Goal: Task Accomplishment & Management: Complete application form

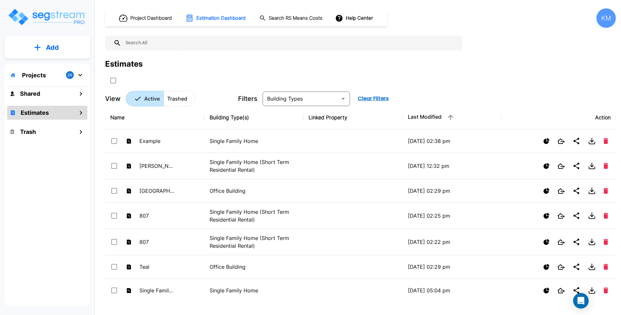
click at [56, 49] on p "Add" at bounding box center [52, 48] width 13 height 10
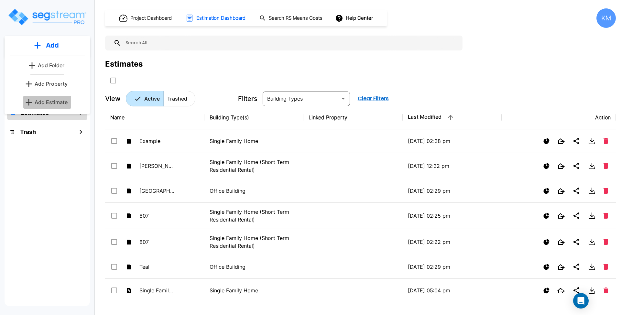
click at [49, 99] on p "Add Estimate" at bounding box center [51, 102] width 33 height 8
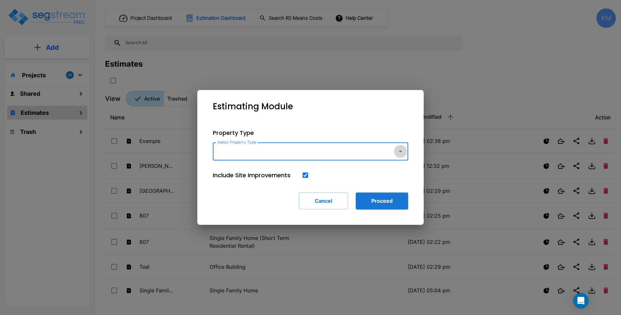
click at [394, 153] on button "button" at bounding box center [400, 151] width 13 height 13
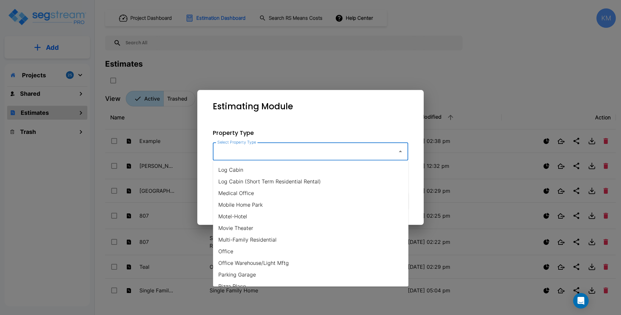
scroll to position [345, 0]
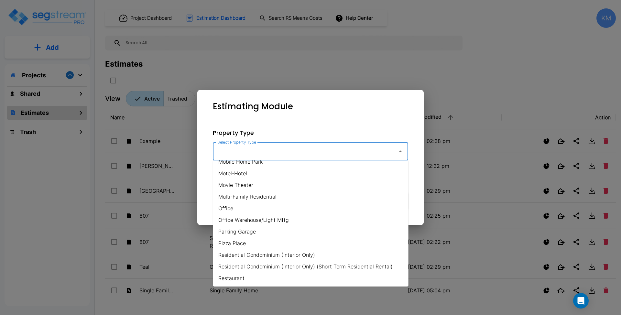
click at [299, 196] on li "Multi-Family Residential" at bounding box center [310, 197] width 195 height 12
type input "Multi-Family Residential"
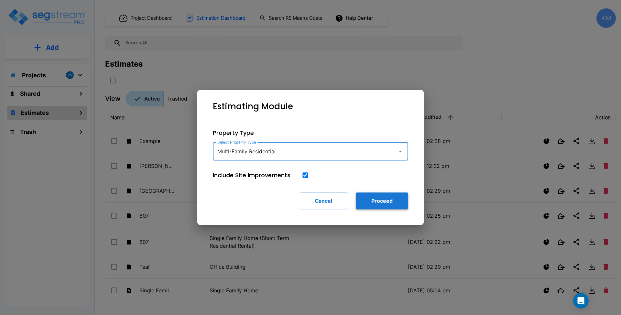
click at [369, 197] on button "Proceed" at bounding box center [382, 200] width 52 height 17
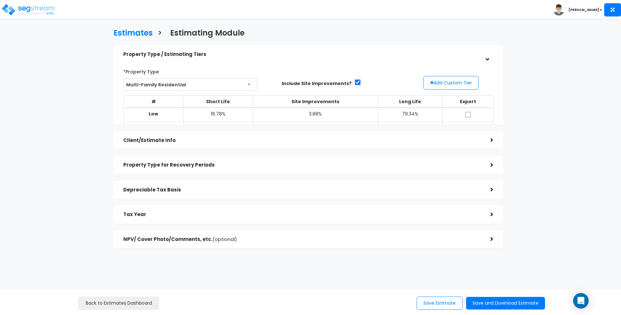
drag, startPoint x: 0, startPoint y: 0, endPoint x: 303, endPoint y: 58, distance: 308.3
click at [303, 58] on div "Property Type / Estimating Tiers" at bounding box center [301, 54] width 357 height 12
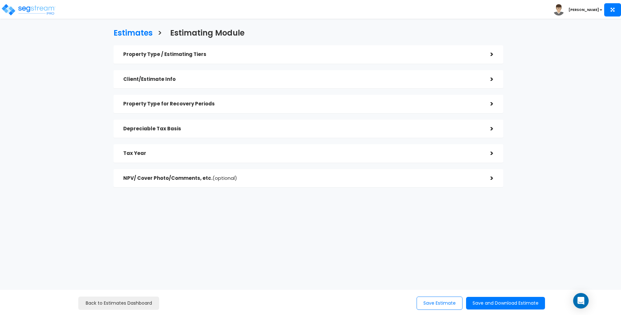
click at [314, 55] on h5 "Property Type / Estimating Tiers" at bounding box center [301, 54] width 357 height 5
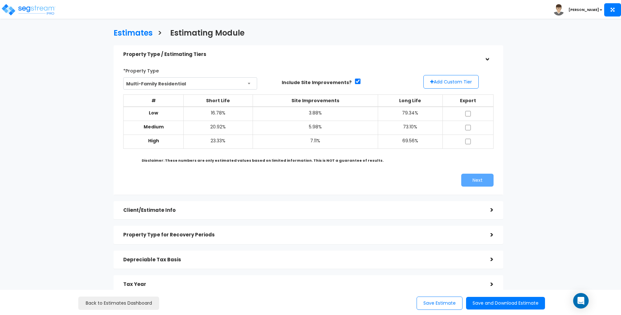
click at [467, 136] on td at bounding box center [467, 141] width 51 height 14
click at [465, 139] on input "checkbox" at bounding box center [468, 141] width 6 height 5
checkbox input "true"
click at [473, 179] on button "Next" at bounding box center [477, 180] width 32 height 13
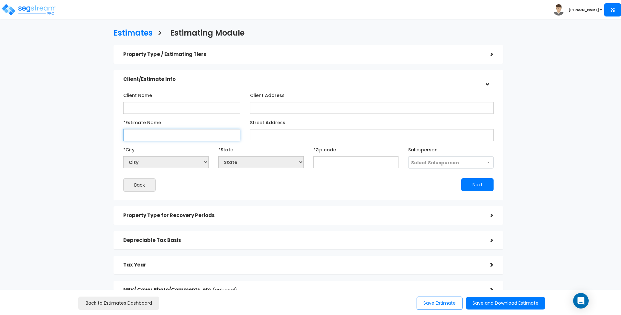
click at [177, 137] on input "*Estimate Name" at bounding box center [181, 135] width 117 height 12
type input "Example"
select select "National Average"
type input "1"
select select "NY"
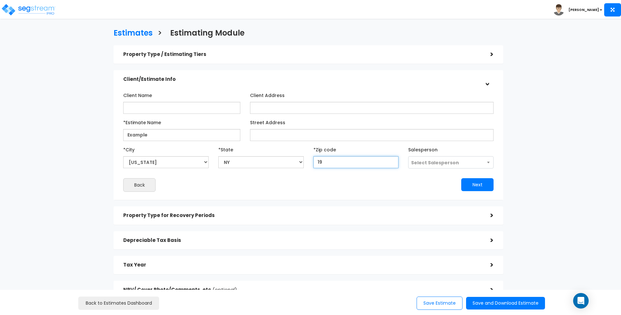
type input "199"
select select "PA"
type input "1990"
select select "DE"
type input "19904"
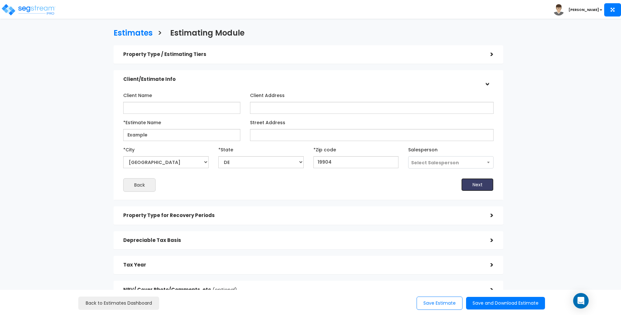
click at [476, 187] on button "Next" at bounding box center [477, 184] width 32 height 13
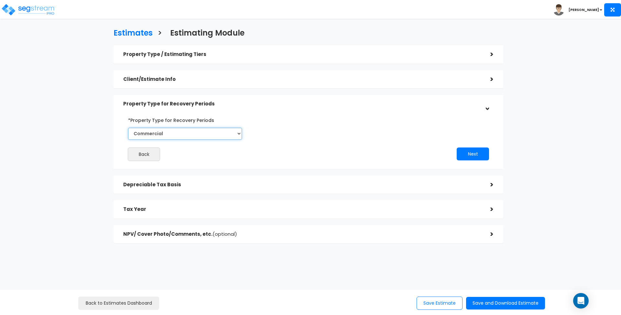
click at [229, 133] on select "Commercial Residential" at bounding box center [185, 134] width 114 height 12
select select "Residential"
click at [128, 128] on select "Commercial Residential" at bounding box center [185, 134] width 114 height 12
click at [309, 58] on div "Property Type / Estimating Tiers" at bounding box center [301, 54] width 357 height 12
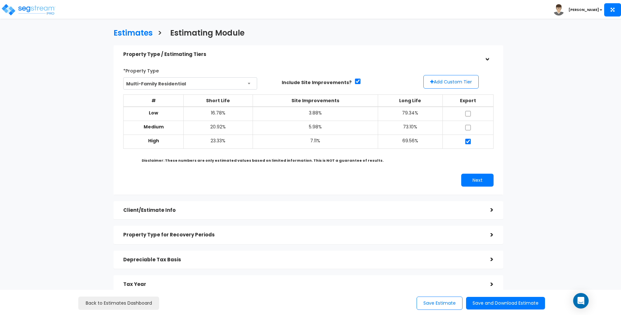
click at [374, 231] on div "Property Type for Recovery Periods" at bounding box center [301, 235] width 357 height 12
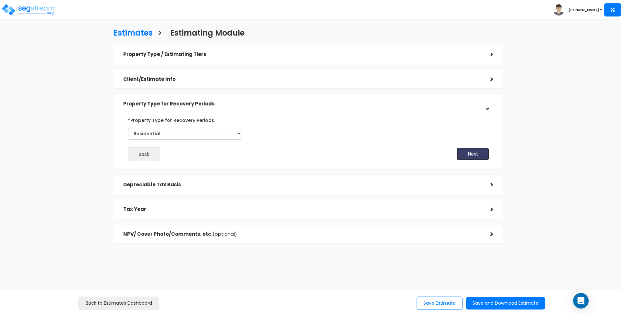
click at [479, 153] on button "Next" at bounding box center [472, 153] width 32 height 13
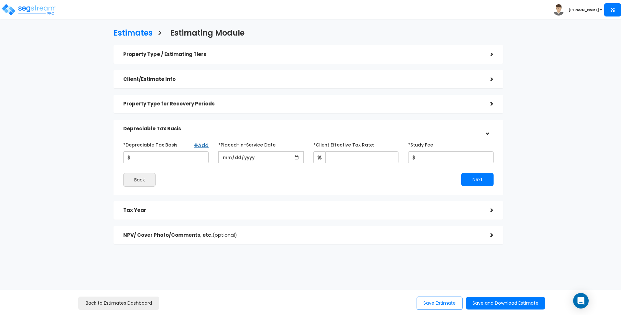
click at [187, 151] on div "*Depreciable Tax Basis Add" at bounding box center [165, 151] width 85 height 24
drag, startPoint x: 187, startPoint y: 153, endPoint x: 192, endPoint y: 154, distance: 5.3
click at [187, 153] on input "*Depreciable Tax Basis" at bounding box center [171, 157] width 75 height 12
type input "1,000,000"
type input "[DATE]"
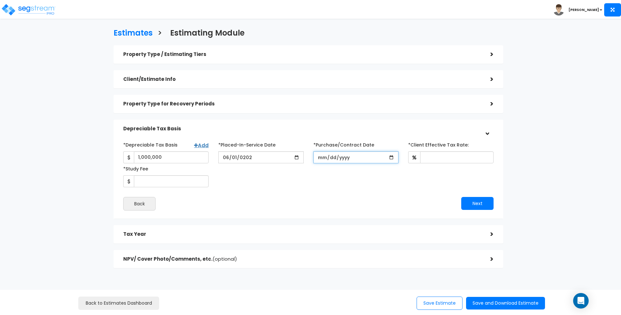
click at [369, 158] on input "*Purchase/Contract Date" at bounding box center [355, 157] width 85 height 12
click at [364, 156] on input "*Purchase/Contract Date" at bounding box center [355, 157] width 85 height 12
click at [327, 156] on input "*Purchase/Contract Date" at bounding box center [355, 157] width 85 height 12
click at [323, 156] on input "*Purchase/Contract Date" at bounding box center [355, 157] width 85 height 12
type input "[DATE]"
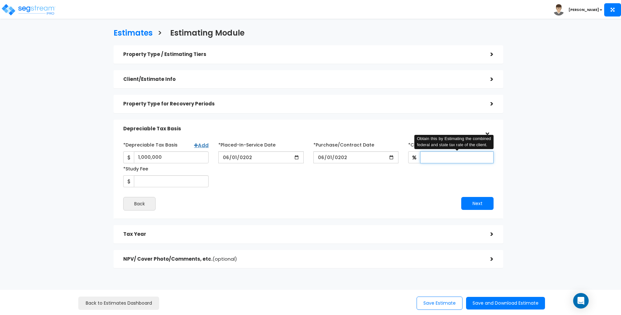
click at [436, 157] on input "*Client Effective Tax Rate:" at bounding box center [456, 157] width 73 height 12
click at [441, 158] on input "*Client Effective Tax Rate:" at bounding box center [456, 157] width 73 height 12
type input "30"
click at [342, 183] on div "*Depreciable Tax Basis Add 1,000,000 *Placed-In-Service Date [DATE]" at bounding box center [308, 163] width 380 height 48
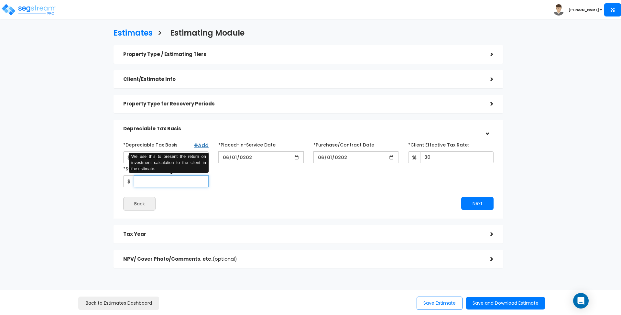
click at [166, 180] on input "*Study Fee" at bounding box center [171, 181] width 75 height 12
type input "5,000"
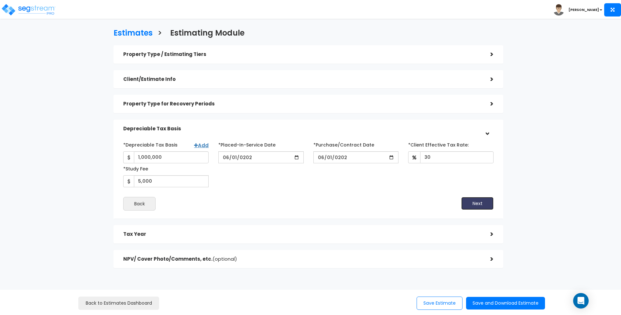
click at [474, 201] on button "Next" at bounding box center [477, 203] width 32 height 13
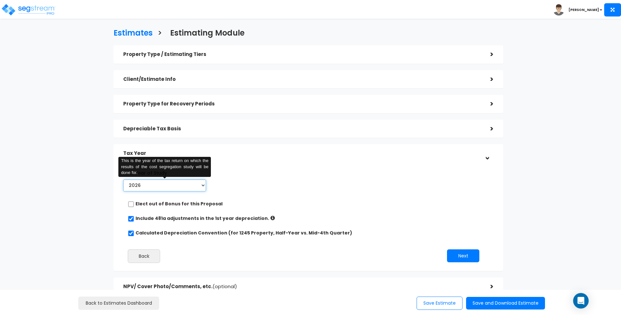
click at [203, 184] on select "2026" at bounding box center [164, 185] width 83 height 12
click at [155, 184] on select "2026" at bounding box center [164, 185] width 83 height 12
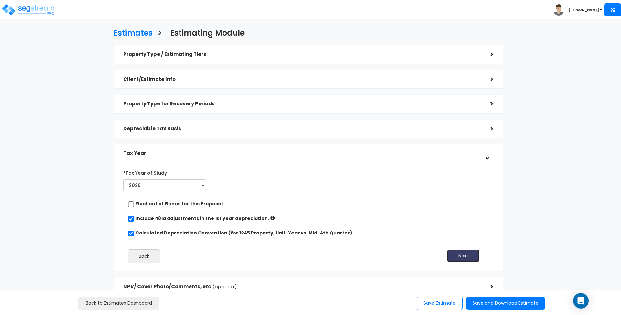
click at [464, 256] on button "Next" at bounding box center [463, 255] width 32 height 13
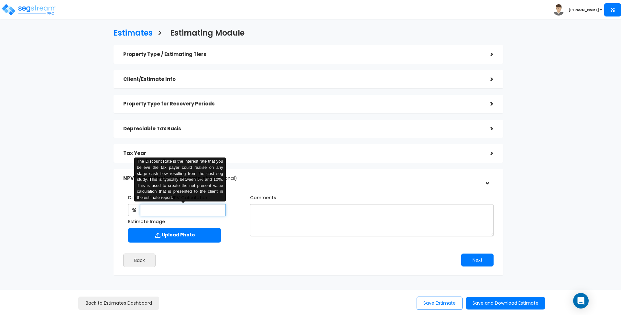
click at [193, 206] on input "text" at bounding box center [182, 210] width 85 height 12
type input "7"
drag, startPoint x: 253, startPoint y: 195, endPoint x: 254, endPoint y: 203, distance: 7.8
click at [254, 195] on label "Comments" at bounding box center [263, 196] width 26 height 9
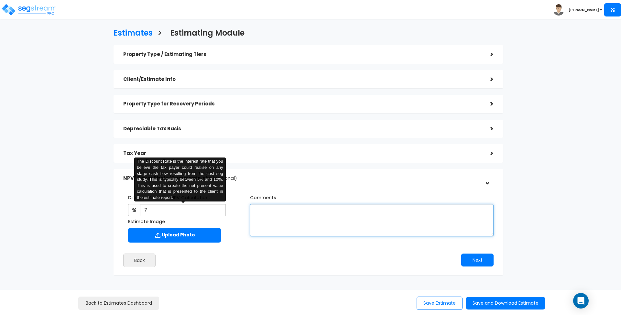
click at [254, 204] on textarea "Comments" at bounding box center [371, 220] width 243 height 32
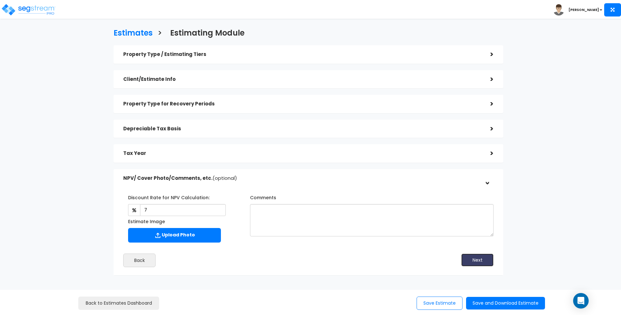
click at [484, 260] on button "Next" at bounding box center [477, 259] width 32 height 13
click at [501, 299] on button "Save and Download Estimate" at bounding box center [505, 303] width 79 height 13
